Goal: Task Accomplishment & Management: Use online tool/utility

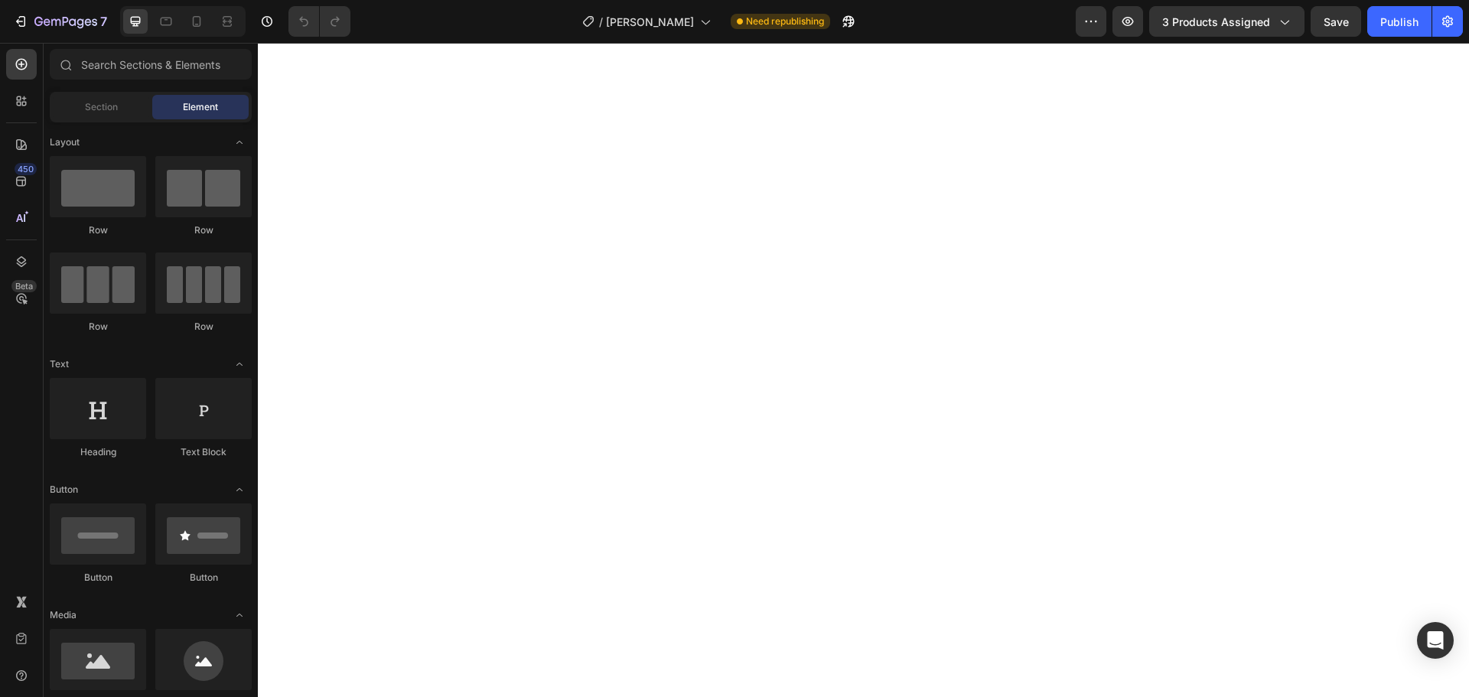
scroll to position [612, 0]
click at [190, 16] on icon at bounding box center [196, 21] width 15 height 15
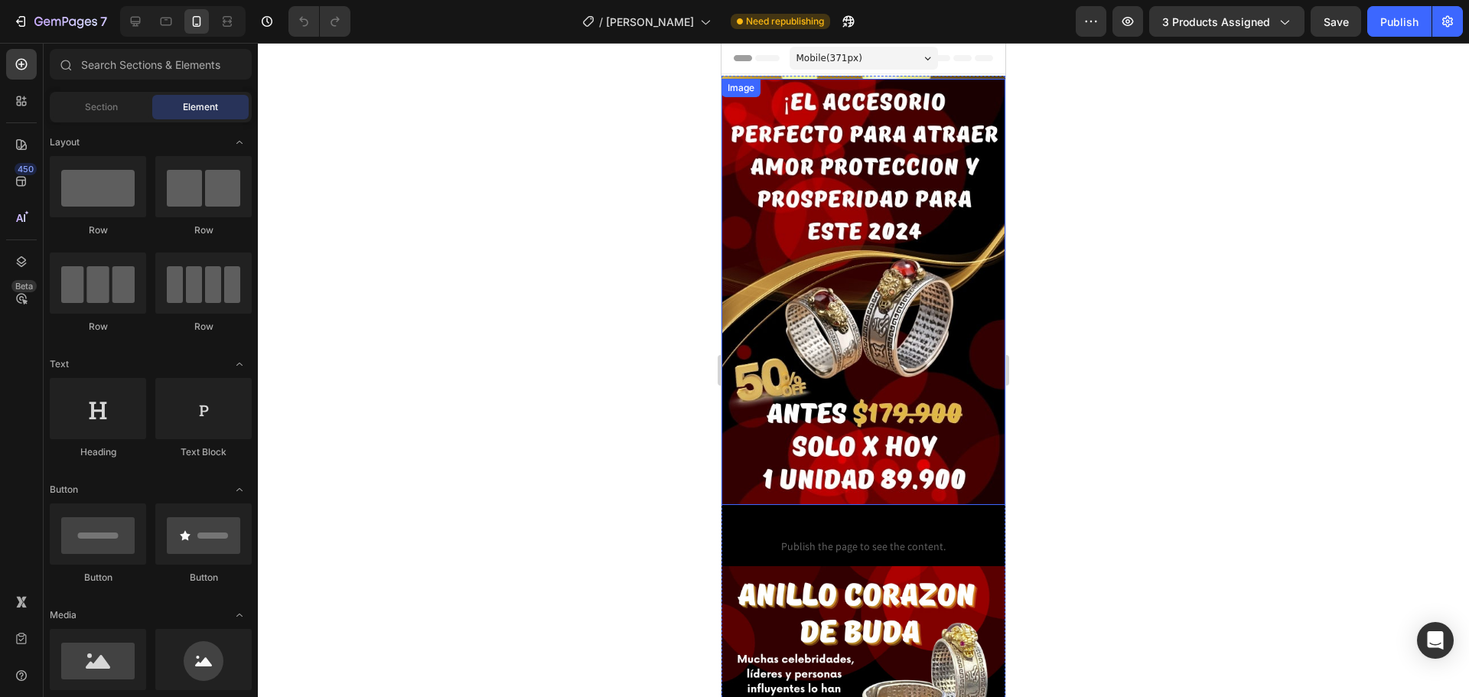
click at [893, 193] on img at bounding box center [863, 292] width 284 height 426
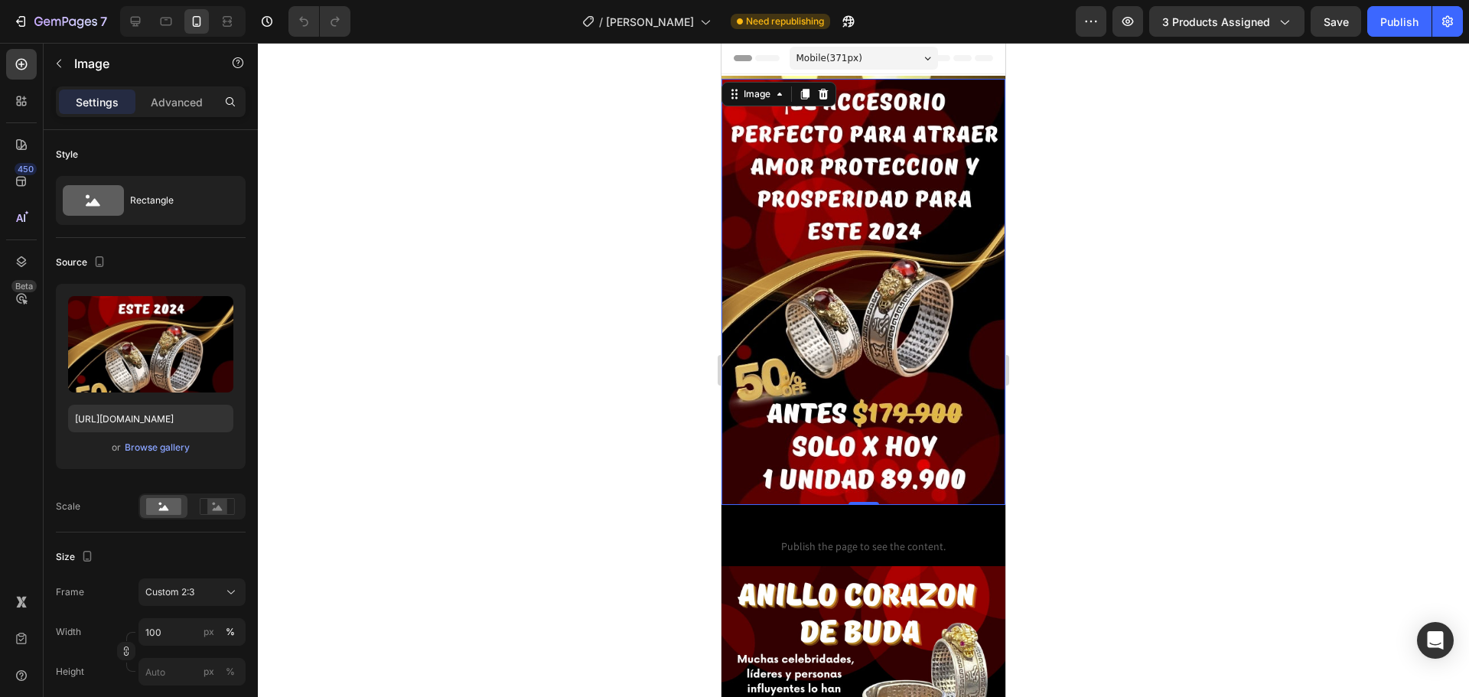
click at [496, 322] on div at bounding box center [863, 370] width 1211 height 654
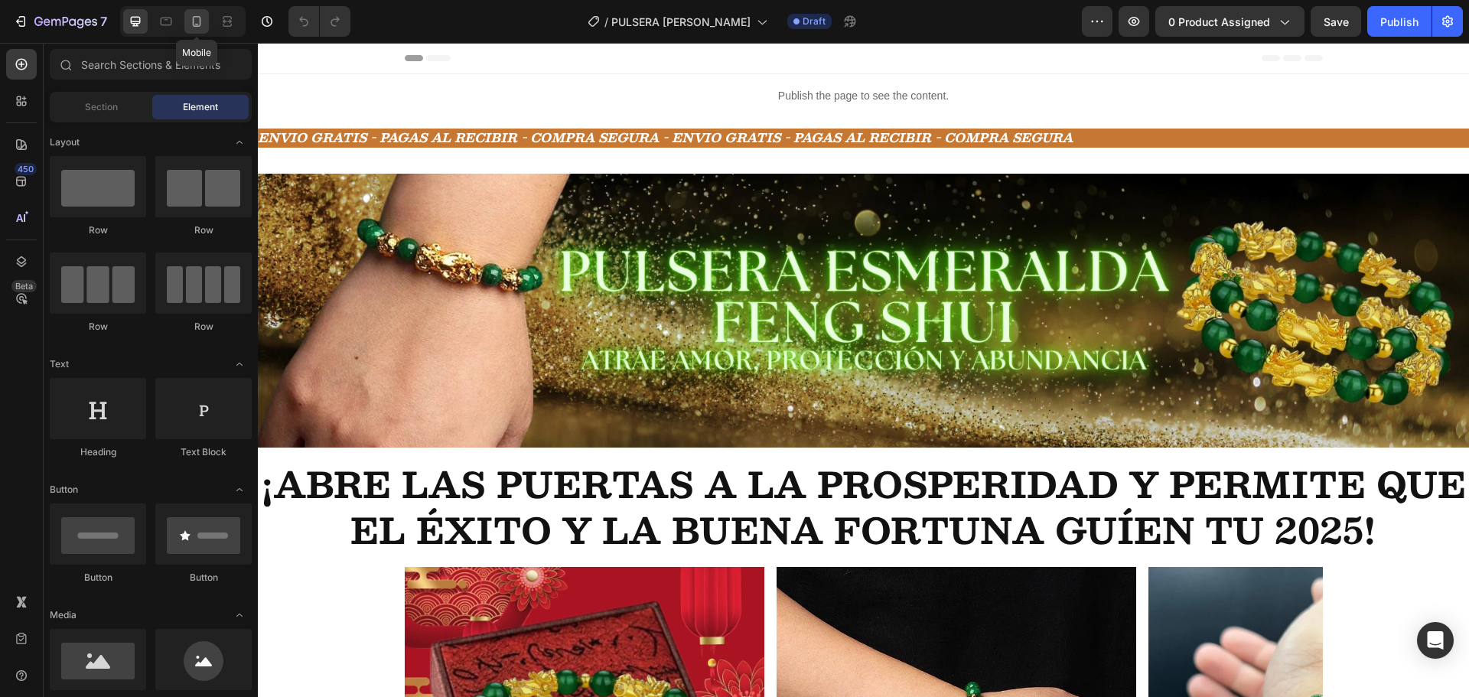
click at [197, 15] on icon at bounding box center [196, 21] width 15 height 15
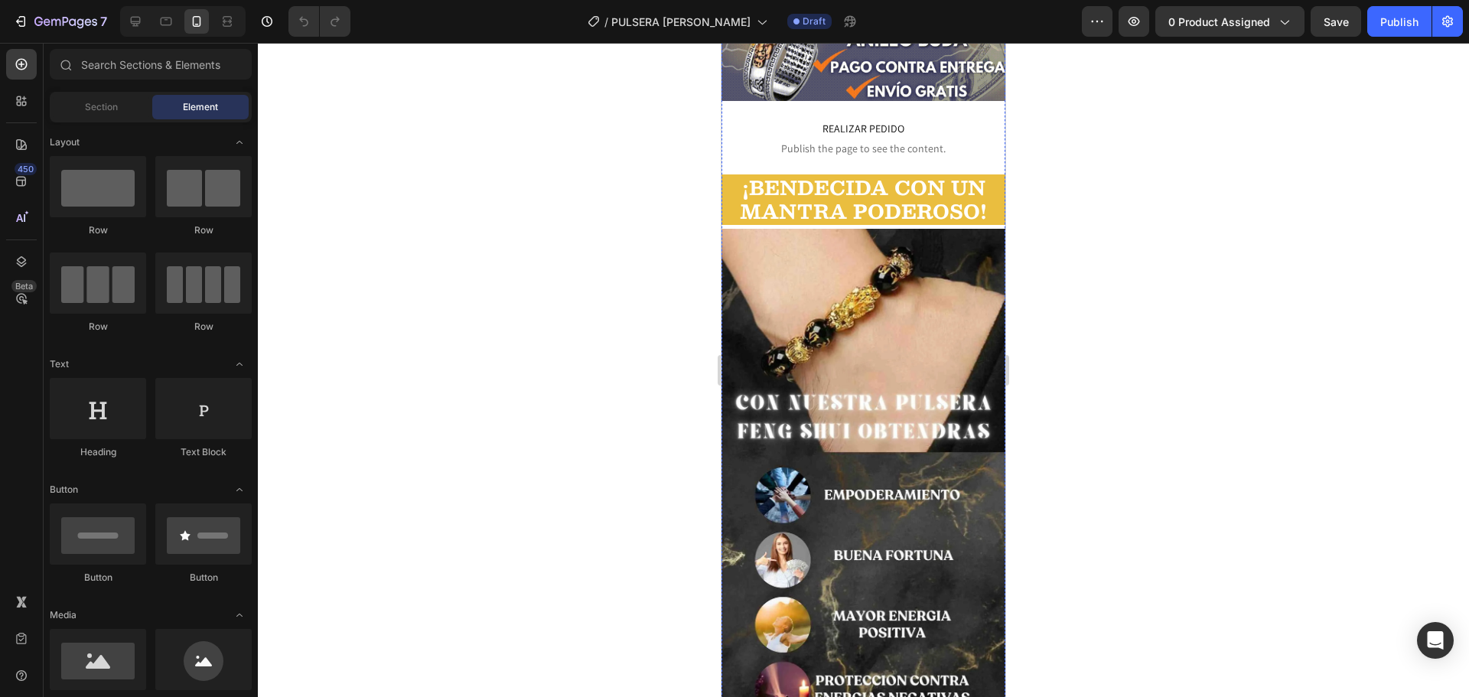
scroll to position [1410, 0]
